Goal: Information Seeking & Learning: Learn about a topic

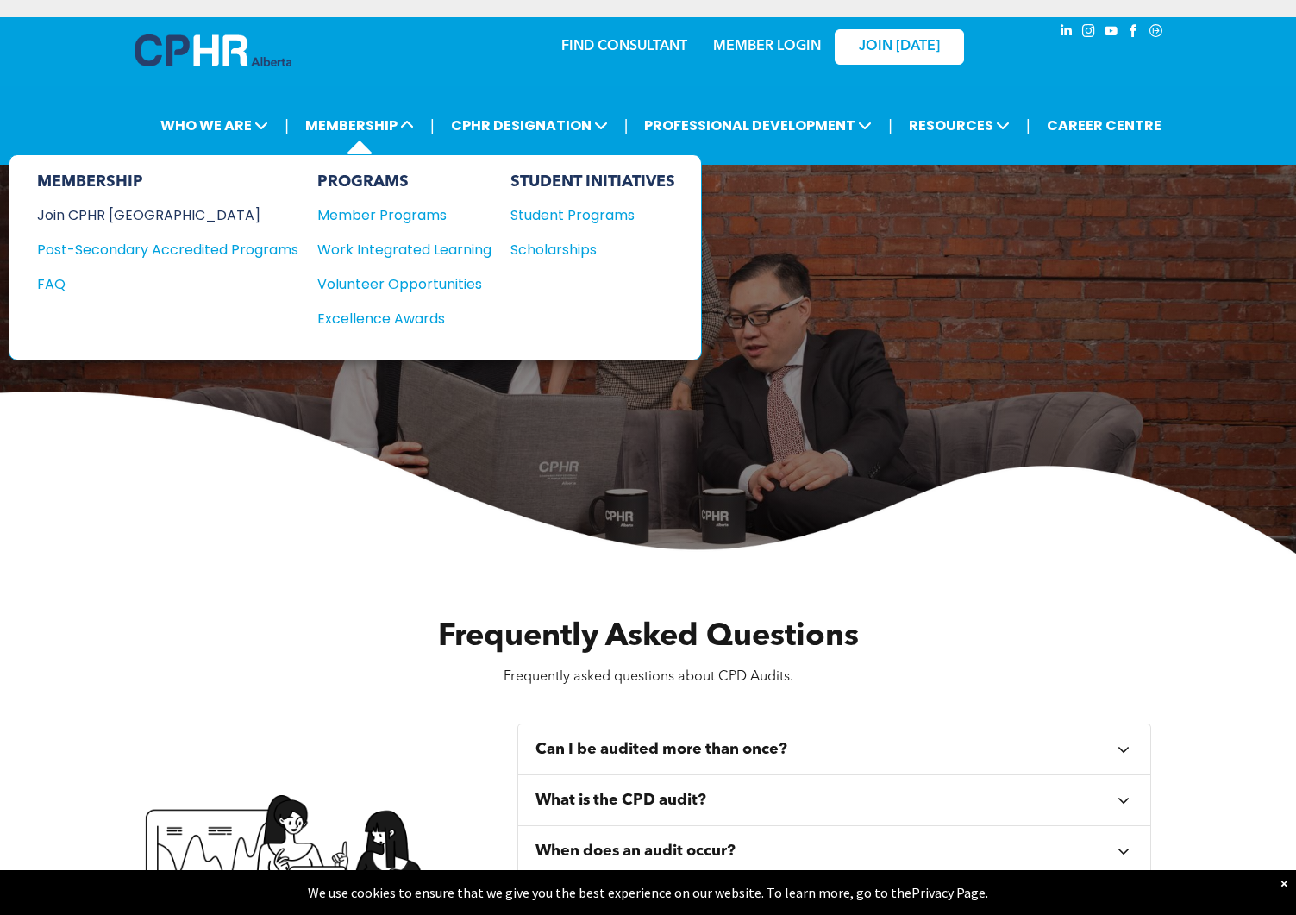
click at [134, 215] on div "Join CPHR [GEOGRAPHIC_DATA]" at bounding box center [154, 215] width 235 height 22
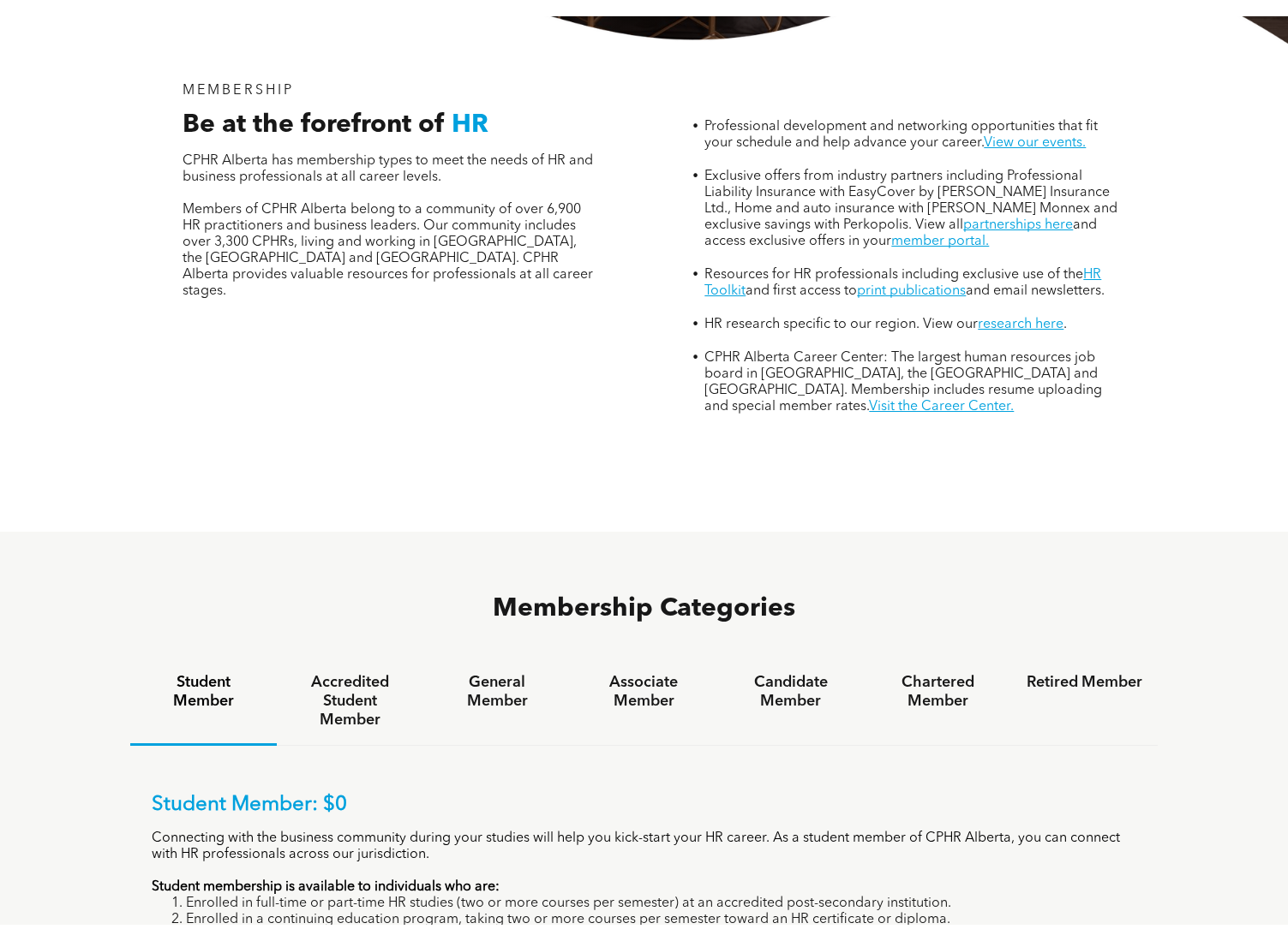
scroll to position [878, 0]
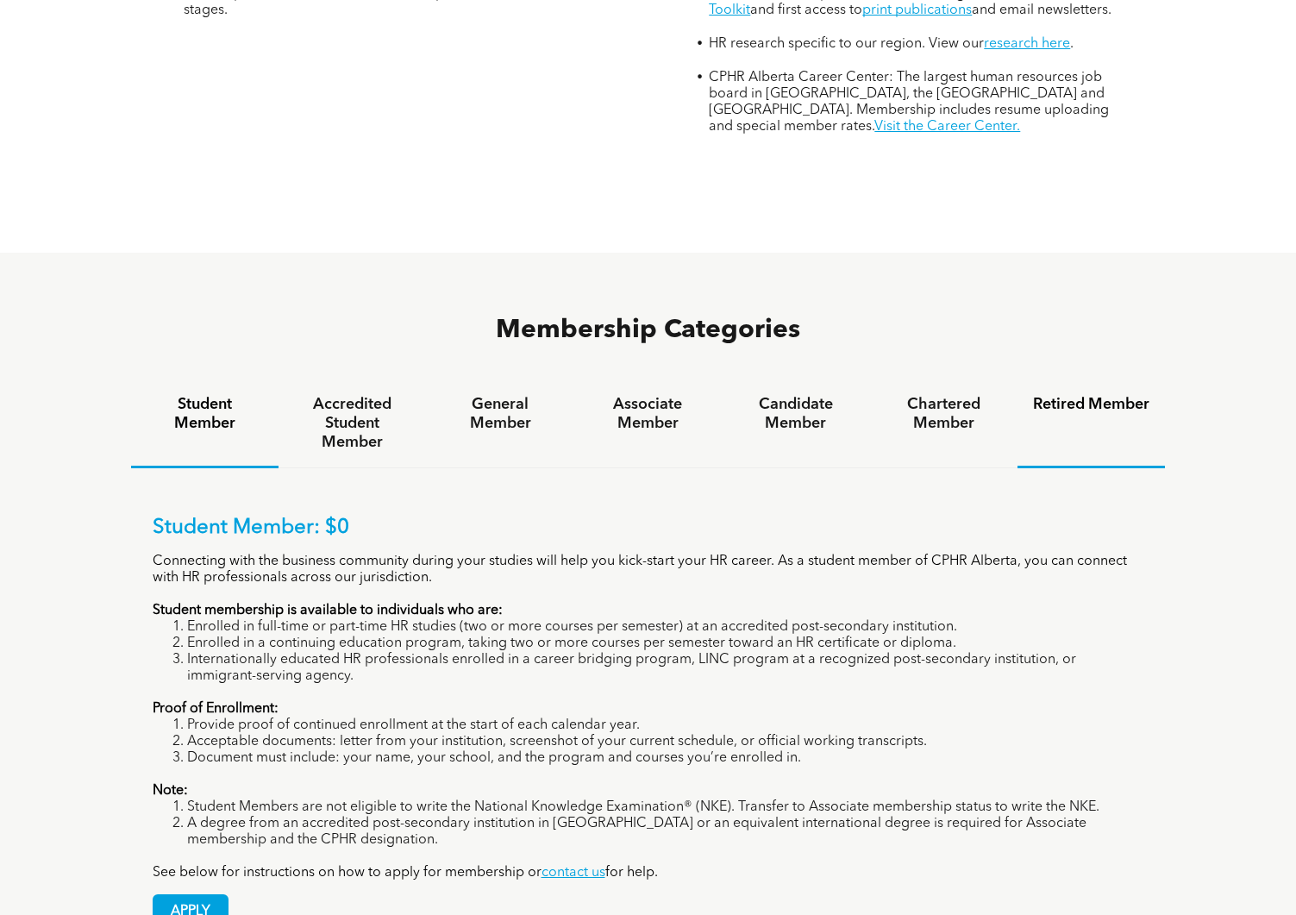
click at [1091, 395] on h4 "Retired Member" at bounding box center [1091, 404] width 116 height 19
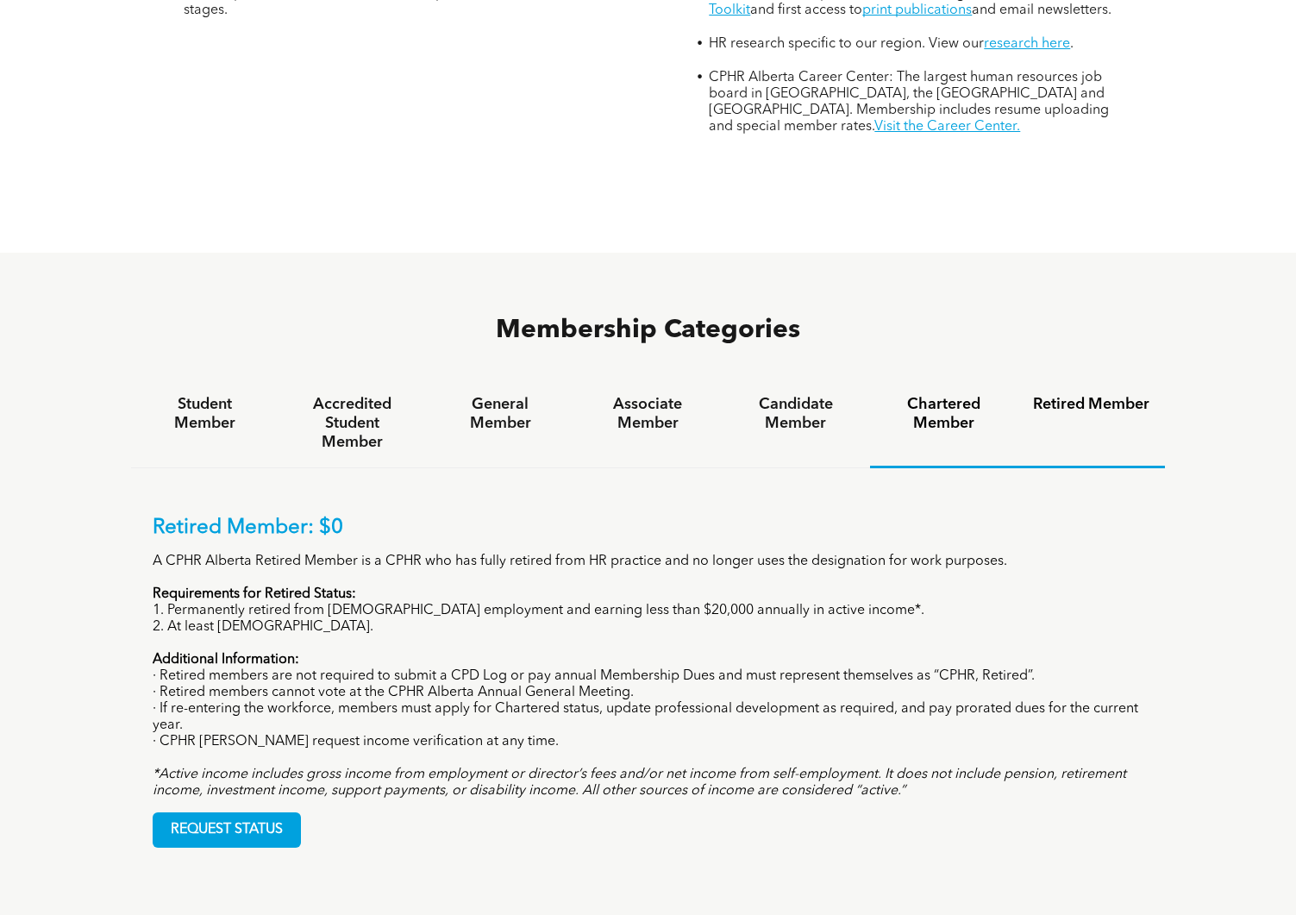
click at [921, 395] on h4 "Chartered Member" at bounding box center [943, 414] width 116 height 38
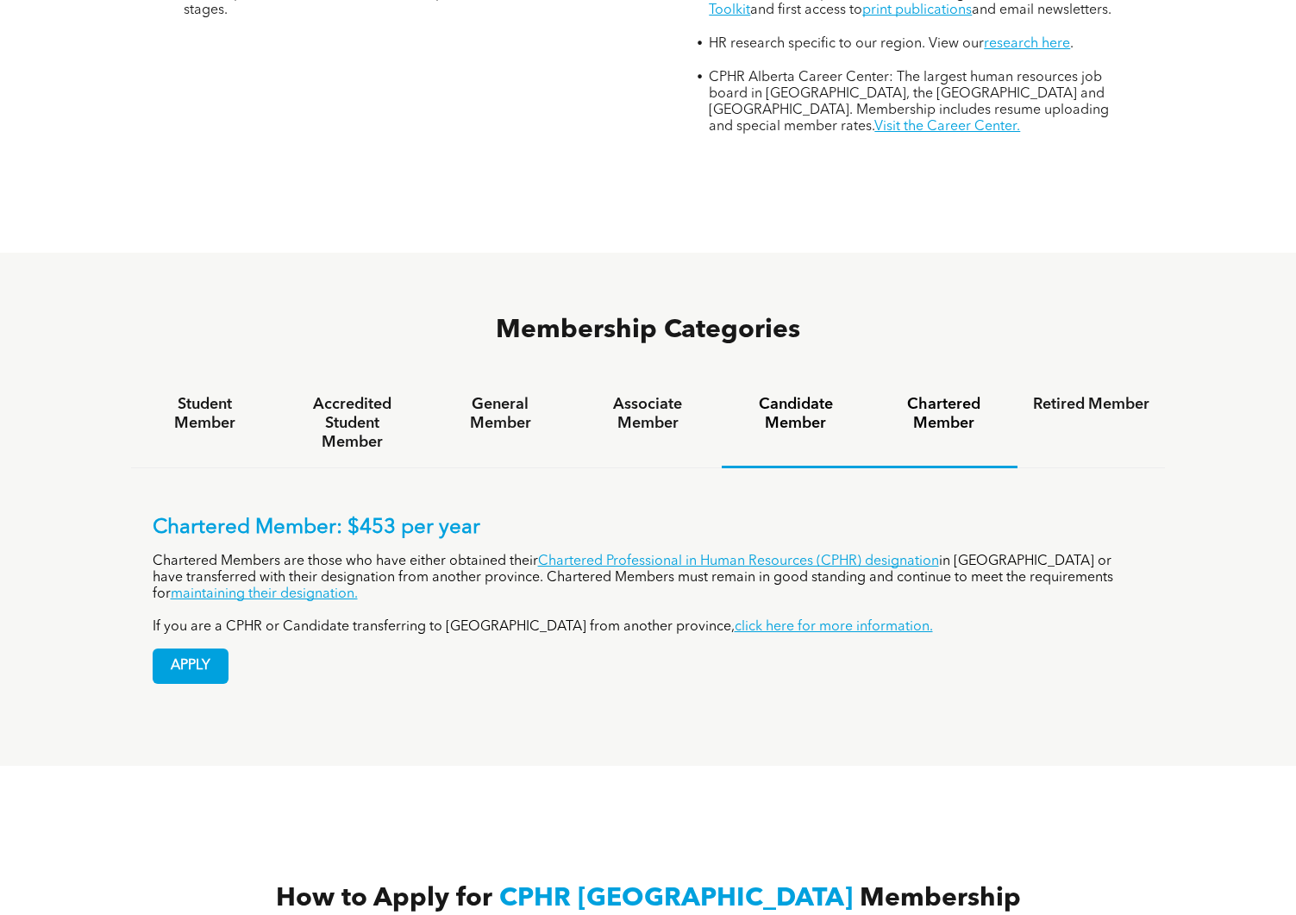
click at [784, 395] on h4 "Candidate Member" at bounding box center [795, 414] width 116 height 38
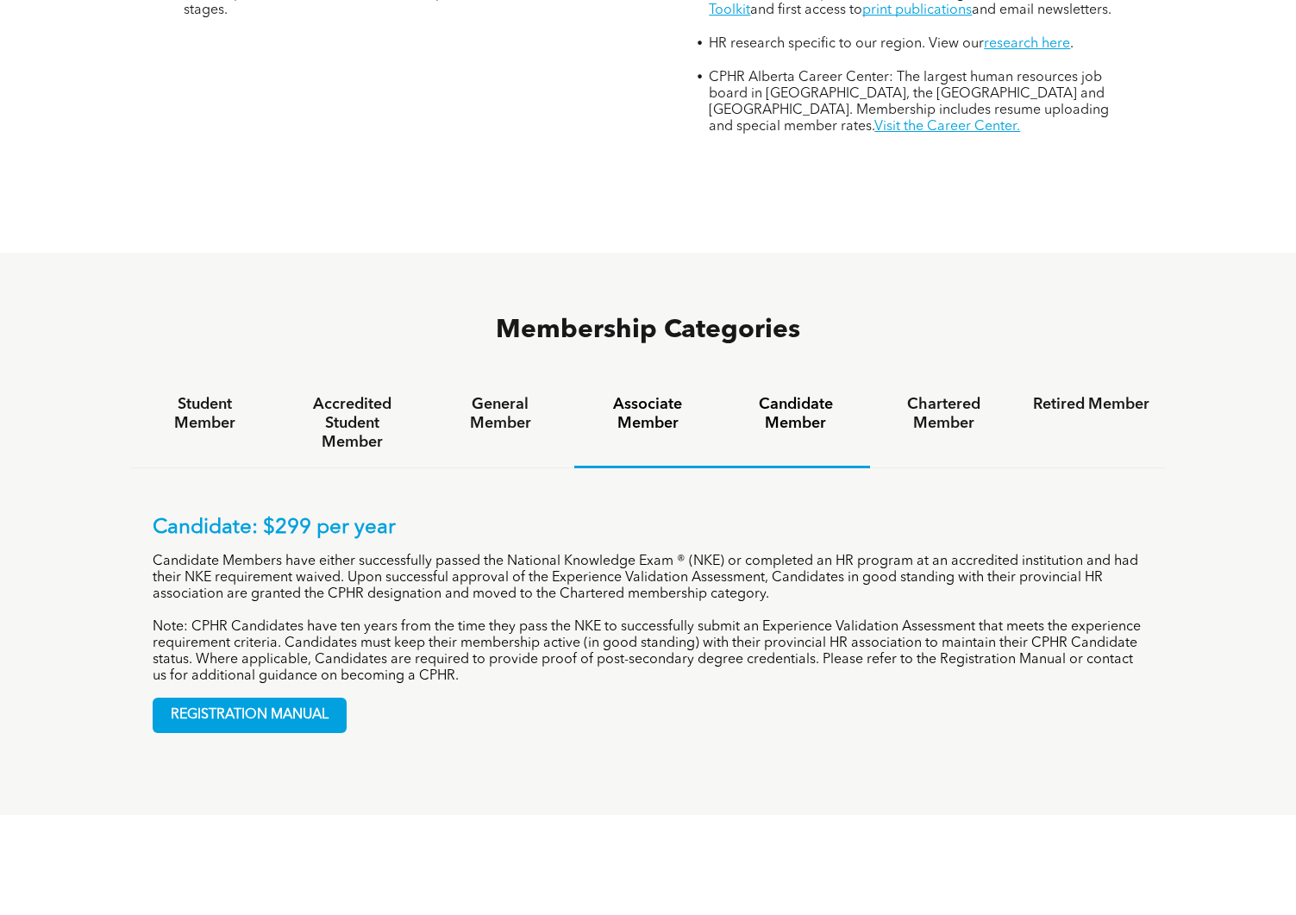
click at [655, 395] on h4 "Associate Member" at bounding box center [648, 414] width 116 height 38
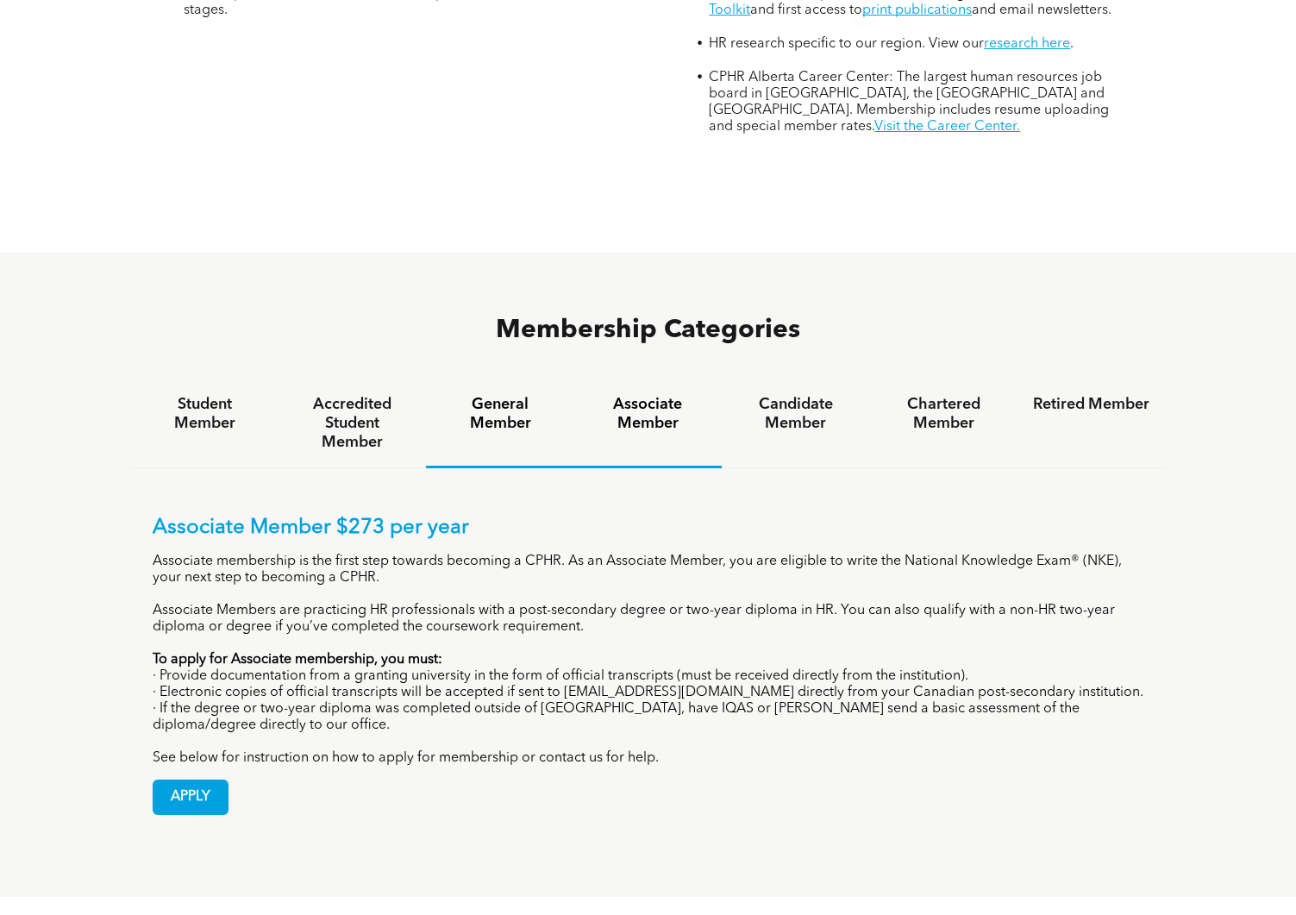
click at [521, 395] on h4 "General Member" at bounding box center [499, 414] width 116 height 38
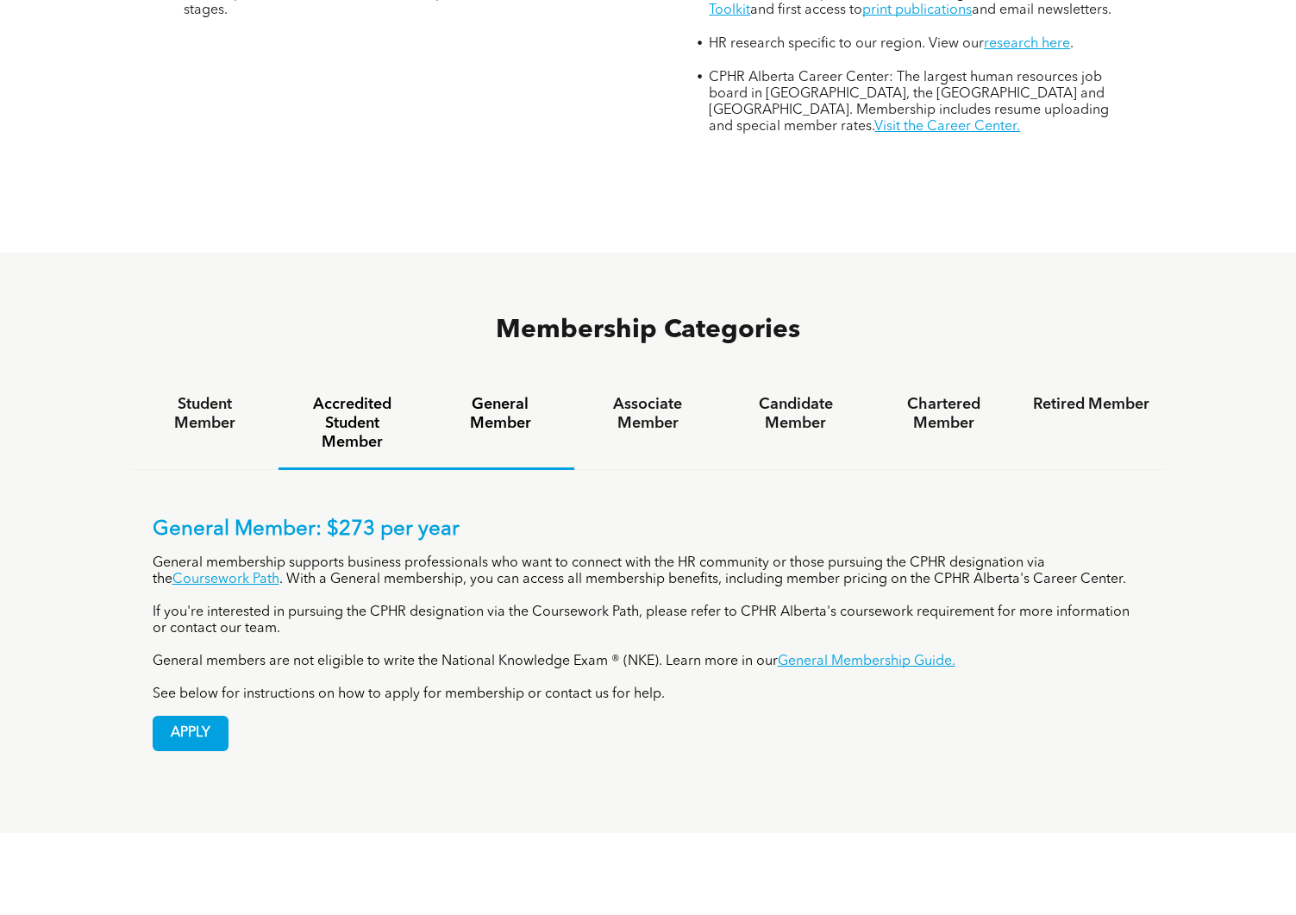
click at [340, 395] on h4 "Accredited Student Member" at bounding box center [352, 423] width 116 height 57
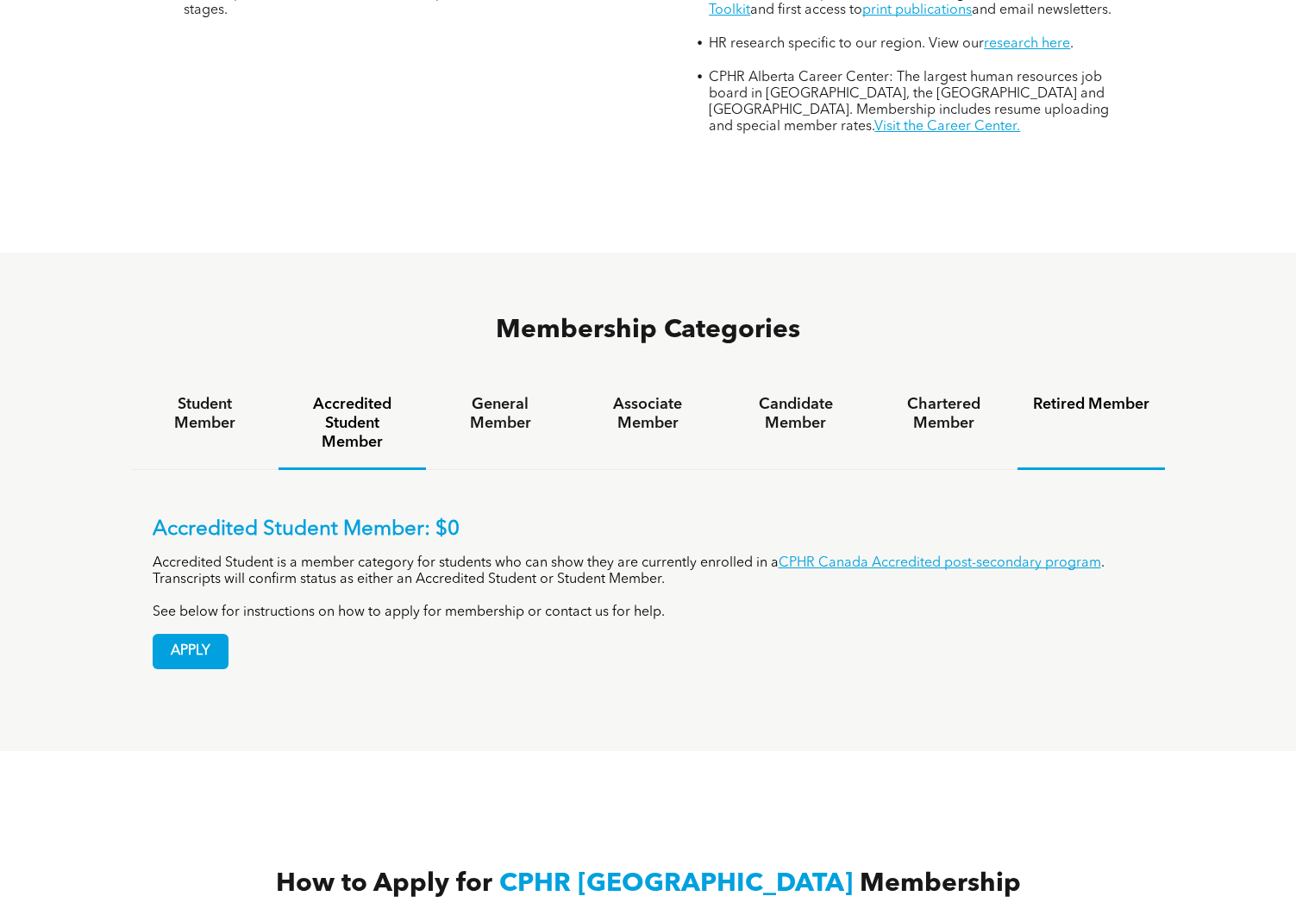
click at [1090, 395] on h4 "Retired Member" at bounding box center [1091, 404] width 116 height 19
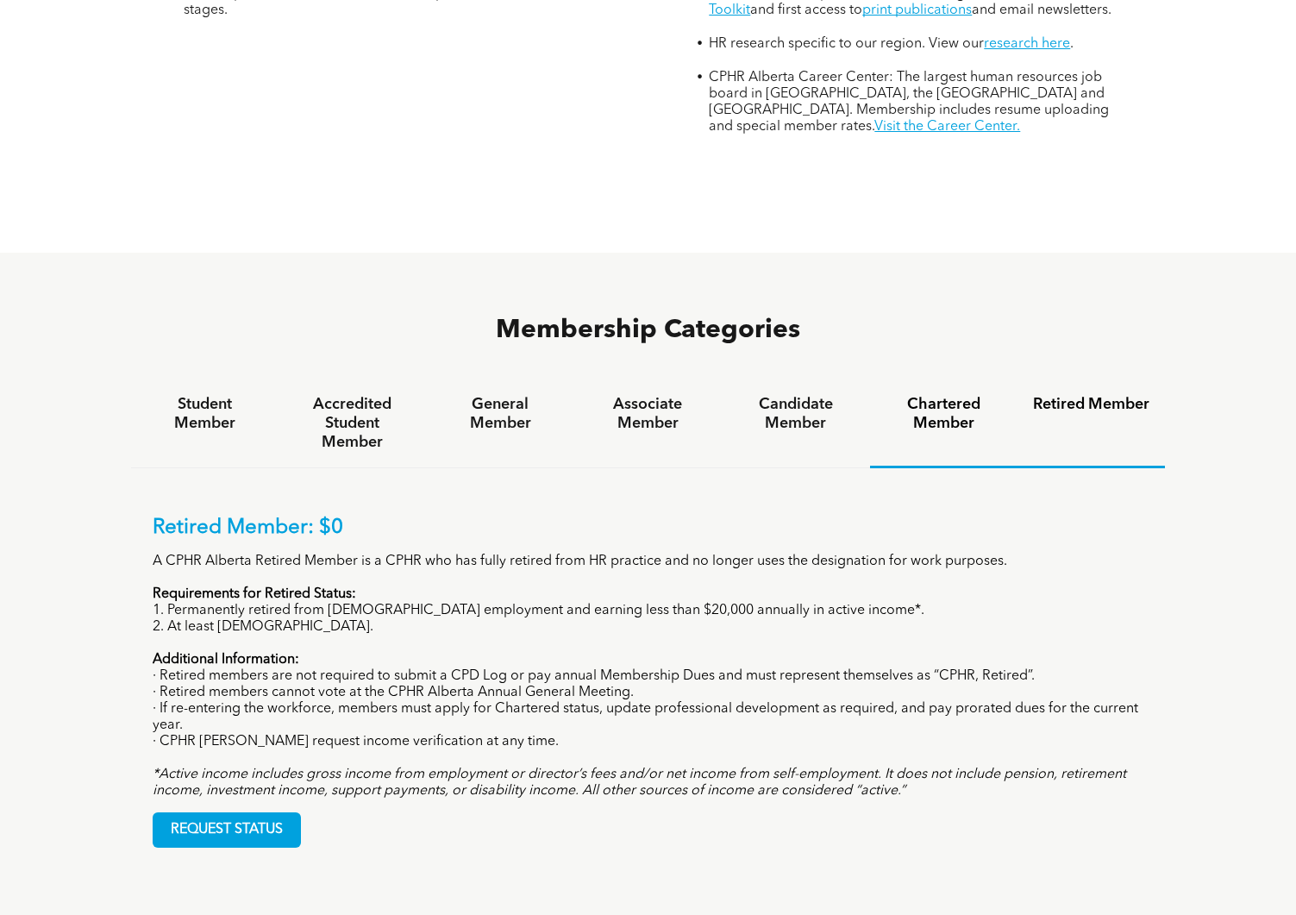
click at [950, 395] on h4 "Chartered Member" at bounding box center [943, 414] width 116 height 38
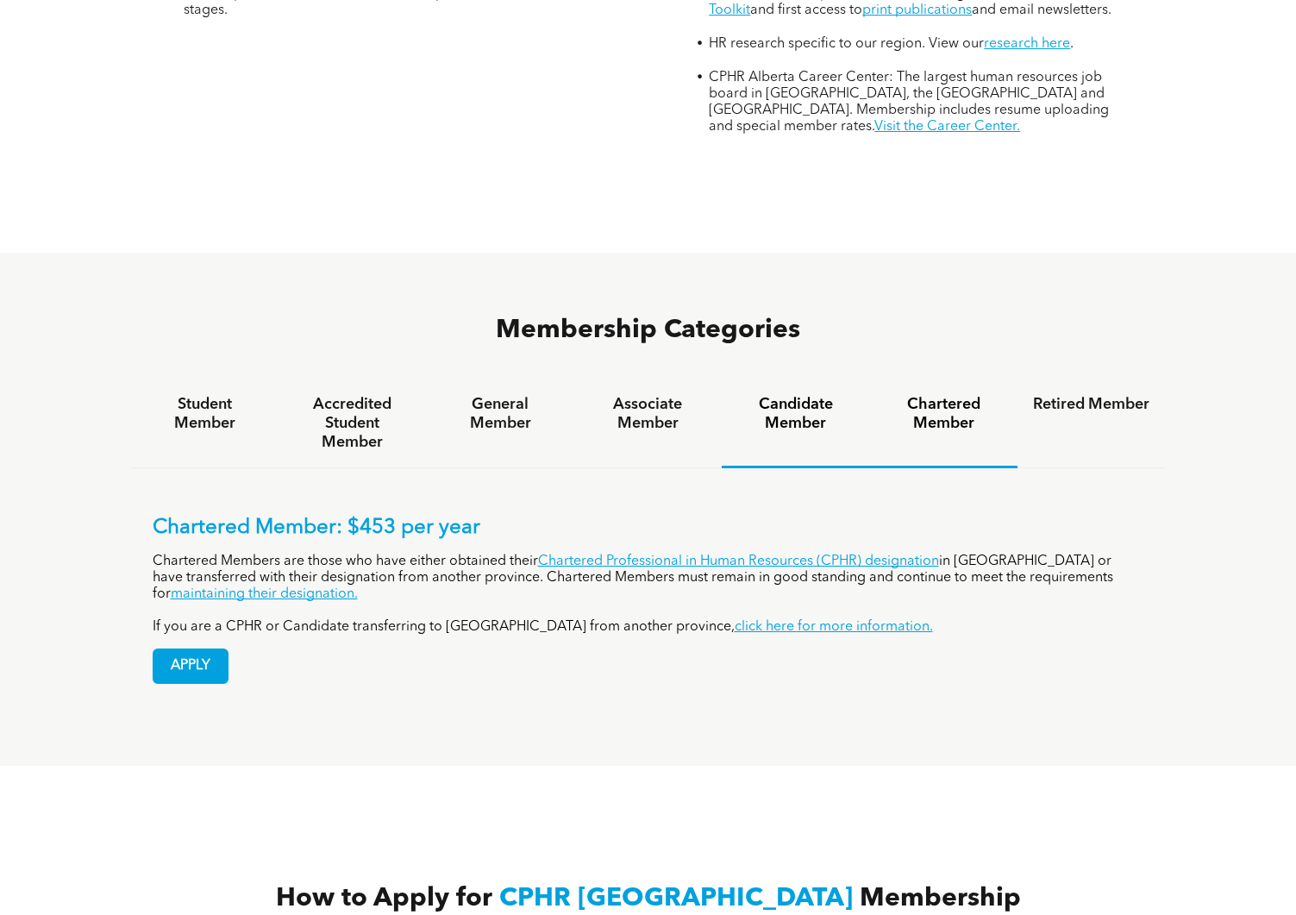
click at [777, 395] on h4 "Candidate Member" at bounding box center [795, 414] width 116 height 38
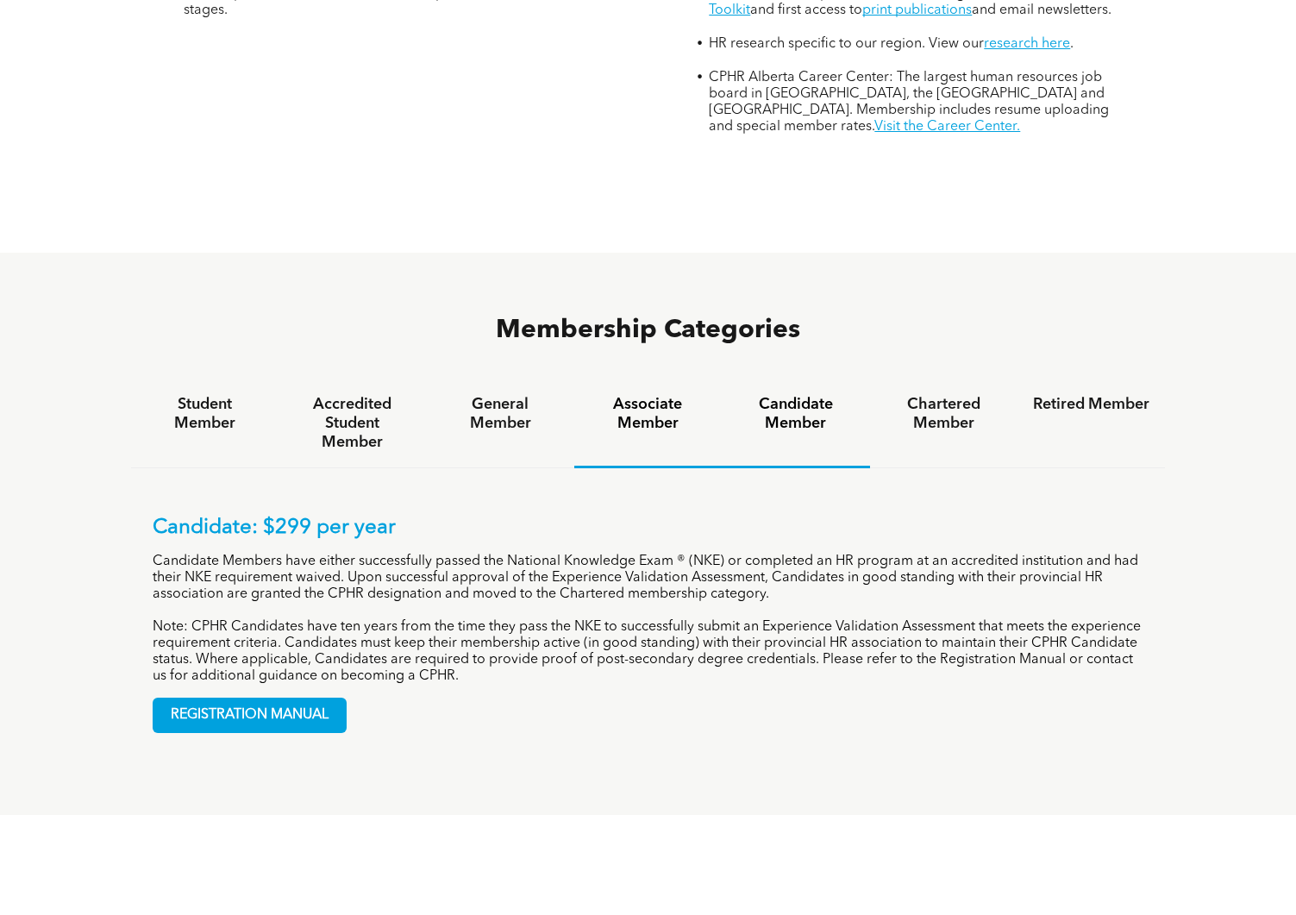
click at [659, 395] on h4 "Associate Member" at bounding box center [648, 414] width 116 height 38
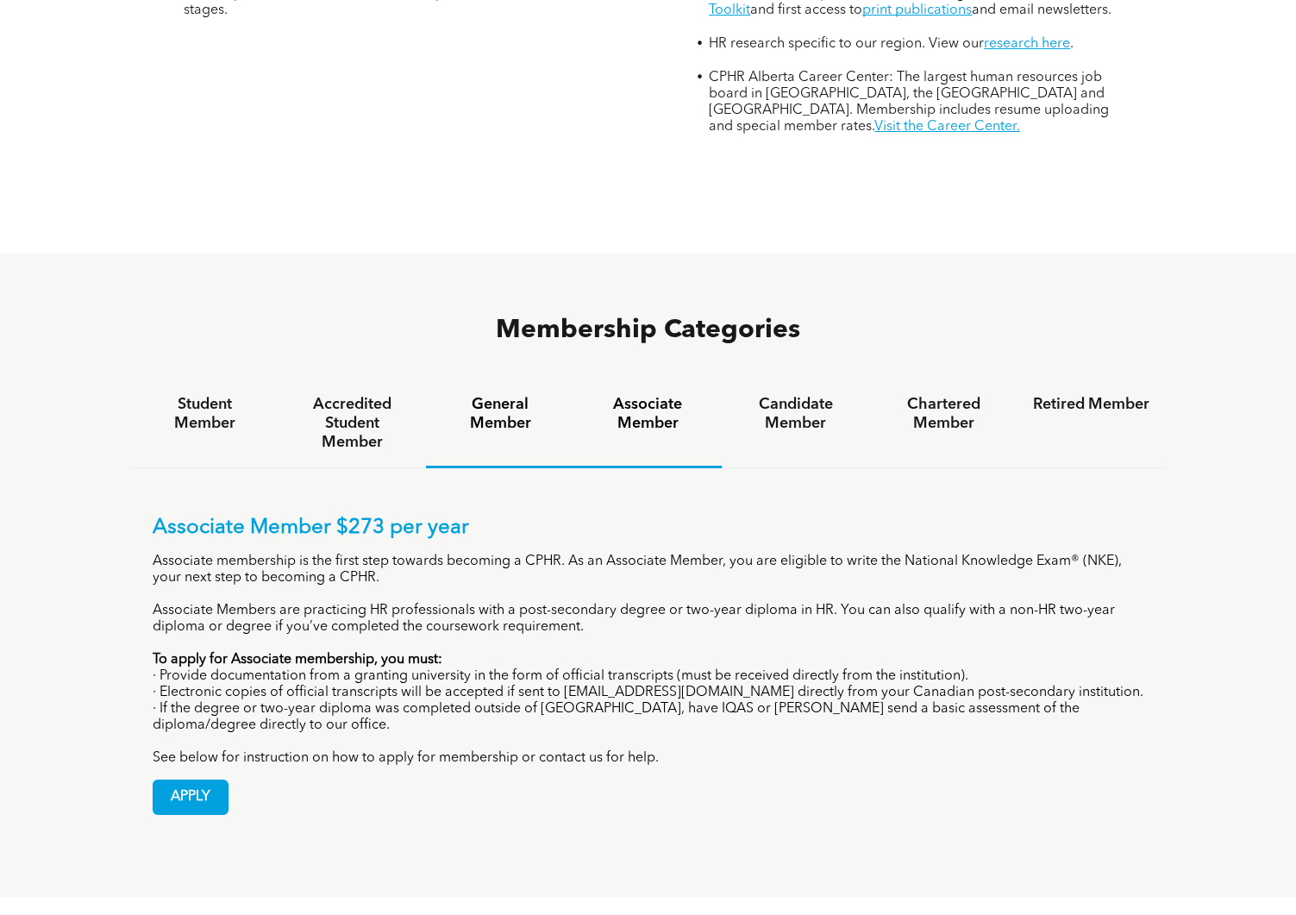
click at [498, 395] on h4 "General Member" at bounding box center [499, 414] width 116 height 38
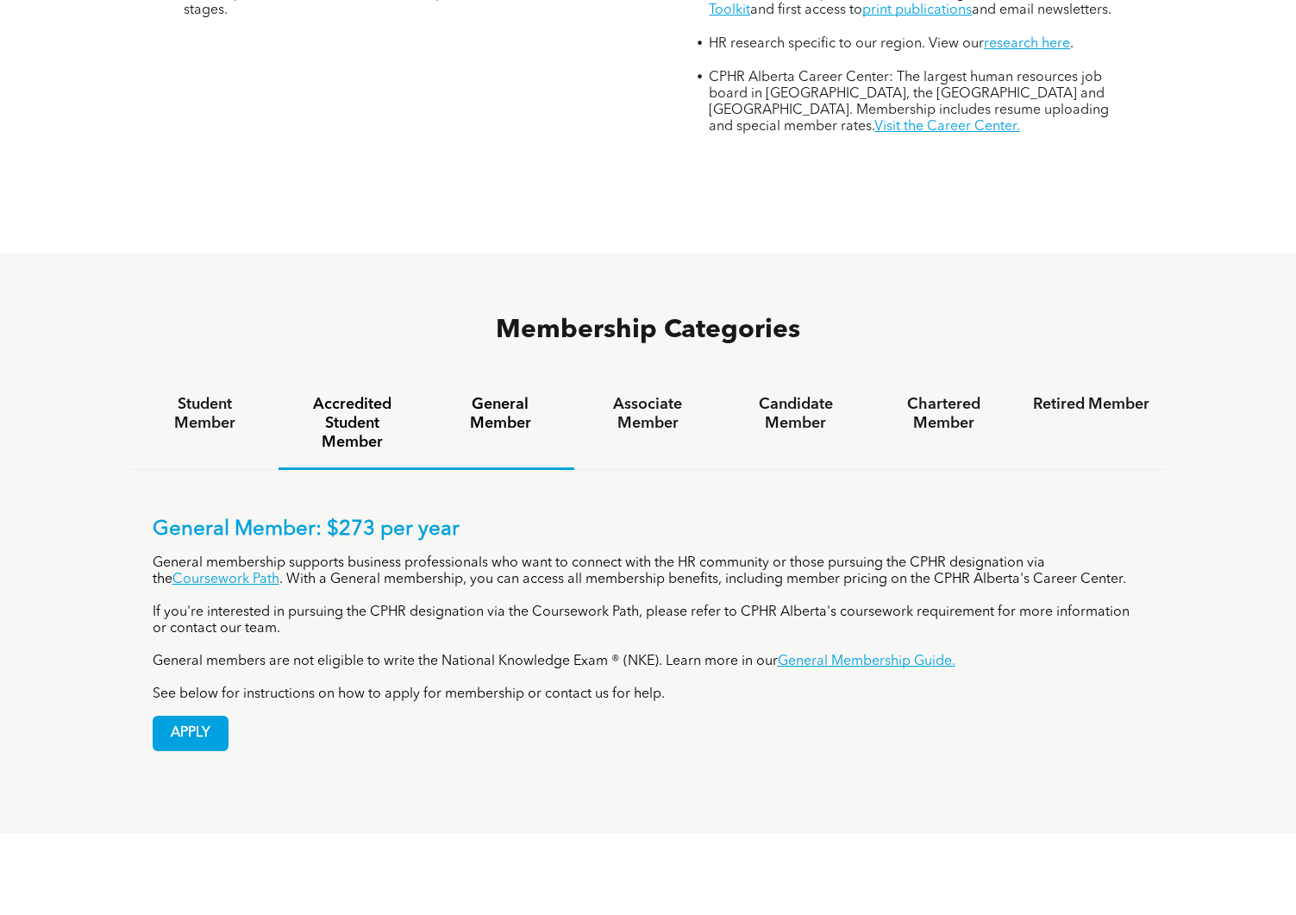
click at [335, 395] on h4 "Accredited Student Member" at bounding box center [352, 423] width 116 height 57
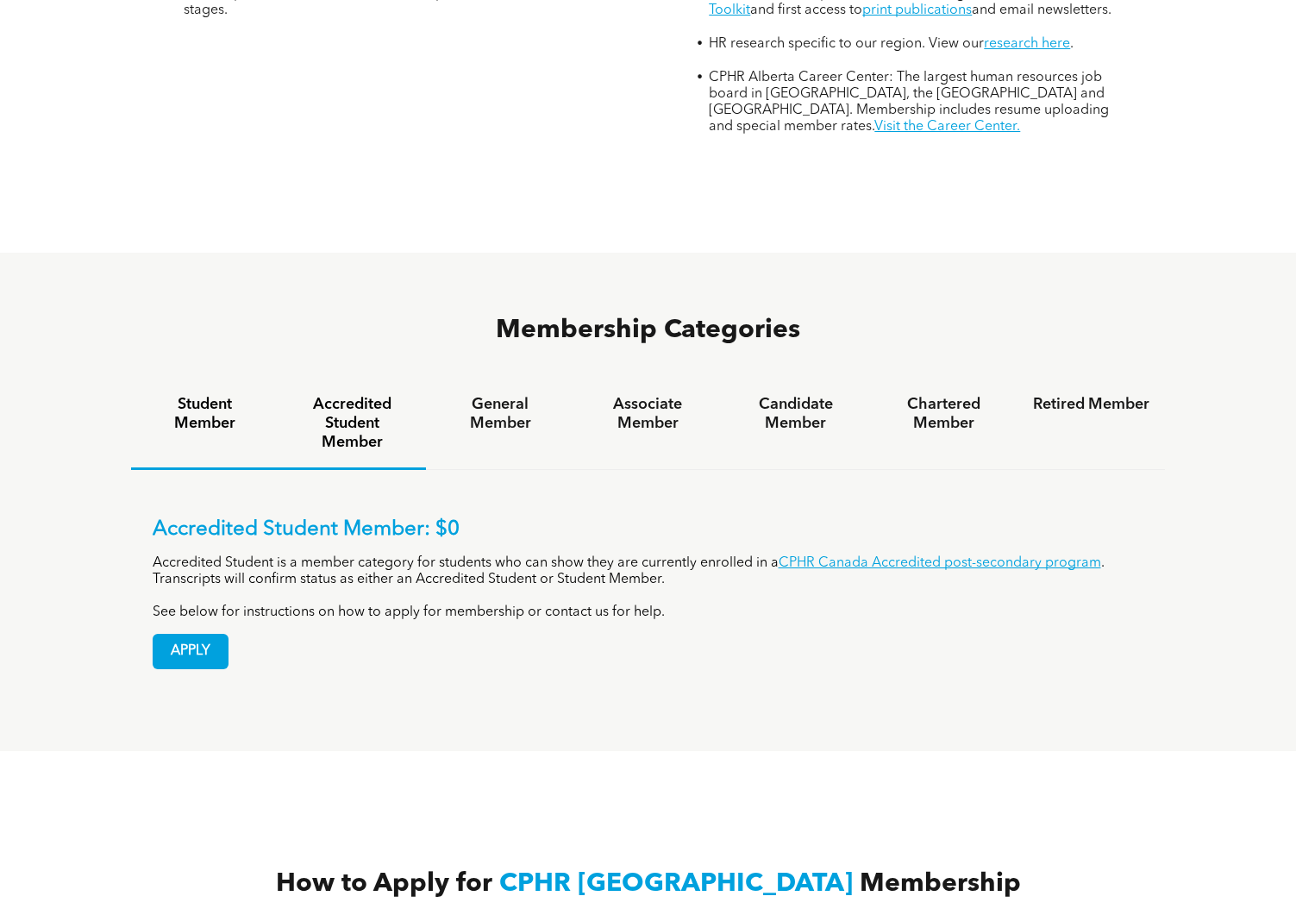
click at [188, 395] on h4 "Student Member" at bounding box center [205, 414] width 116 height 38
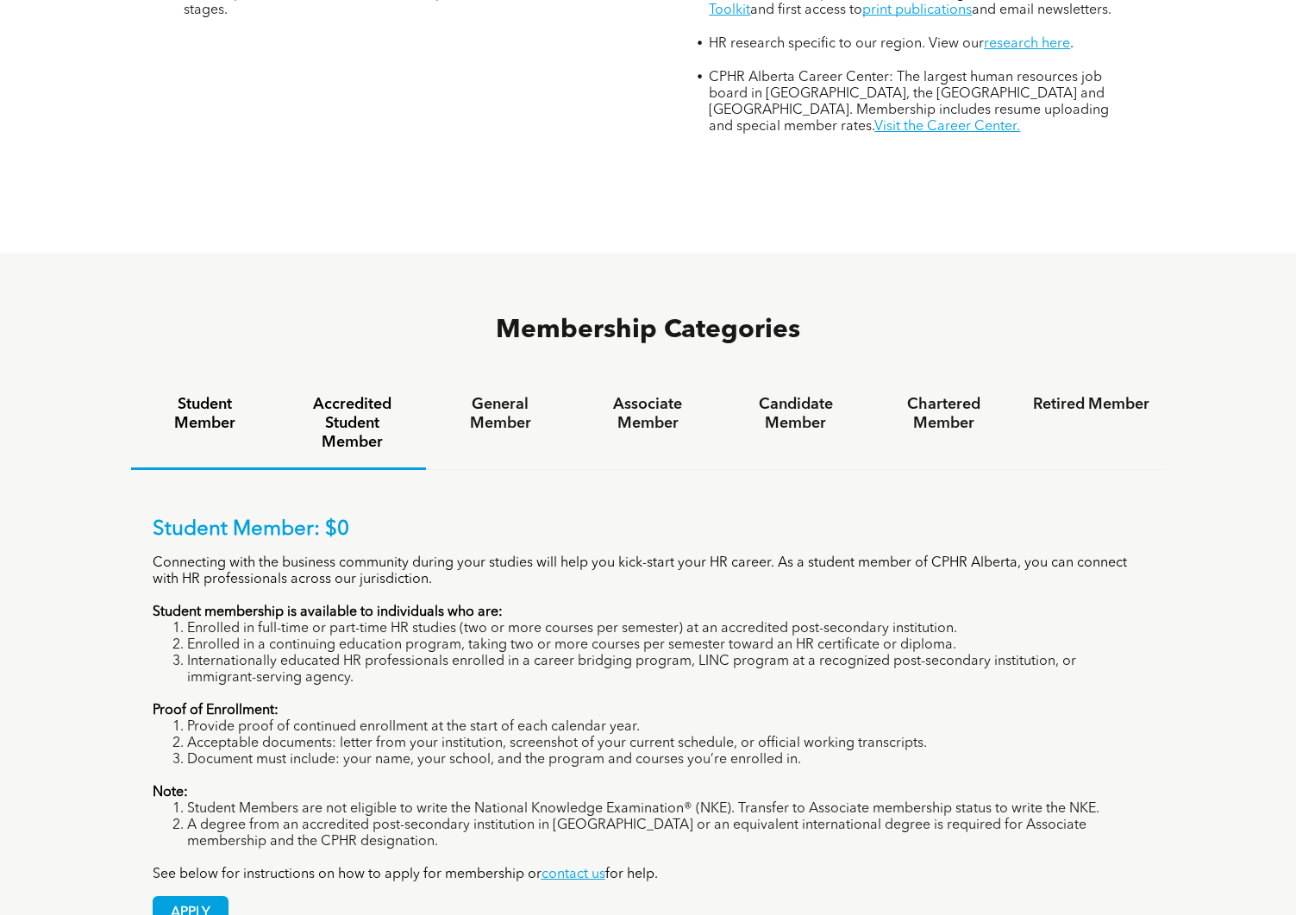
click at [369, 395] on h4 "Accredited Student Member" at bounding box center [352, 423] width 116 height 57
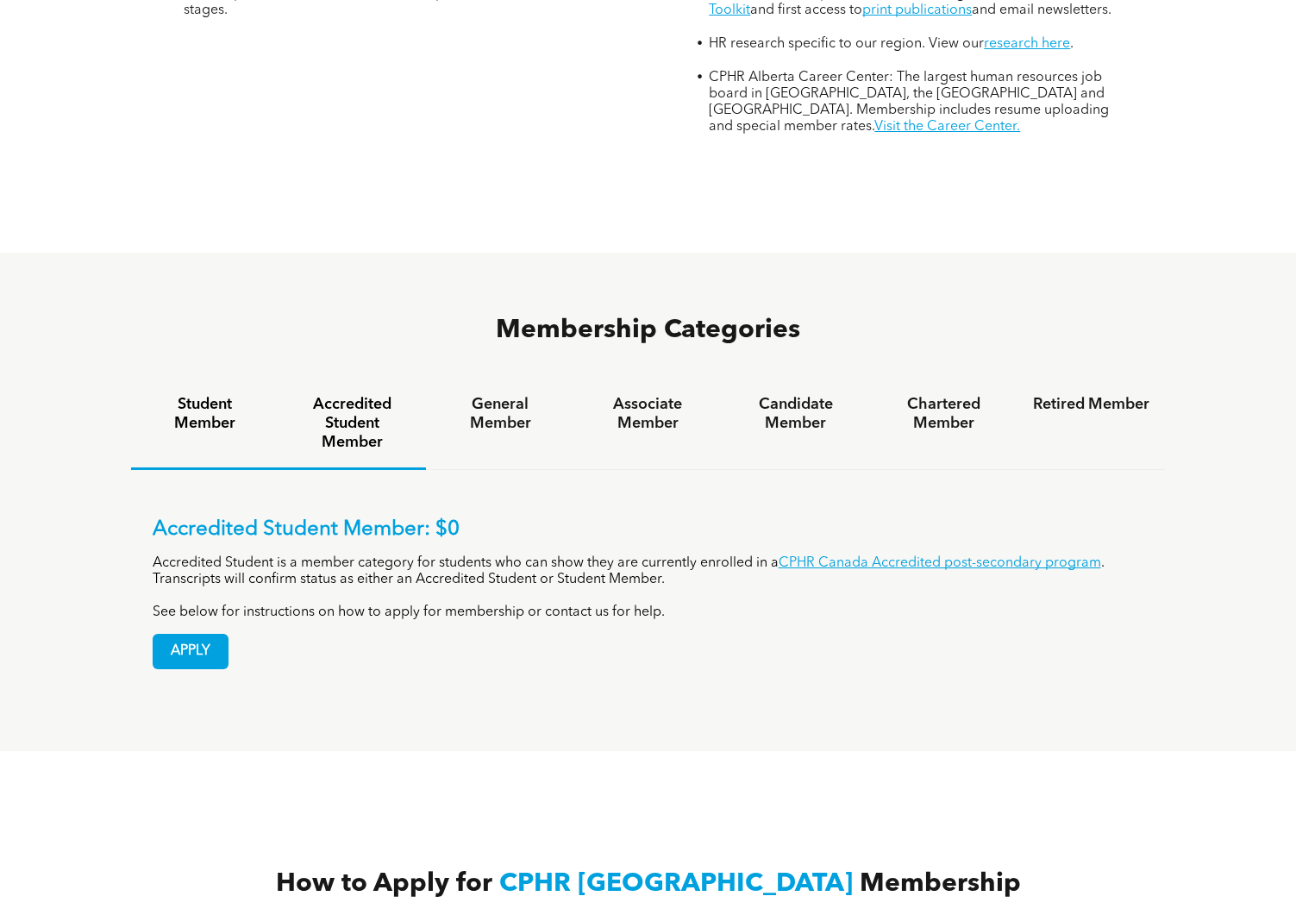
click at [215, 395] on h4 "Student Member" at bounding box center [205, 414] width 116 height 38
